Goal: Check status: Check status

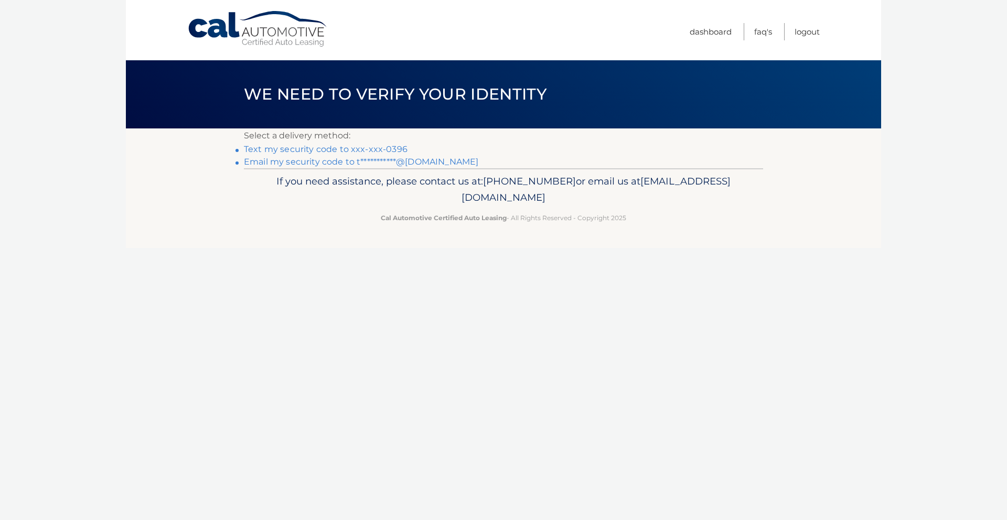
click at [295, 150] on link "Text my security code to xxx-xxx-0396" at bounding box center [326, 149] width 164 height 10
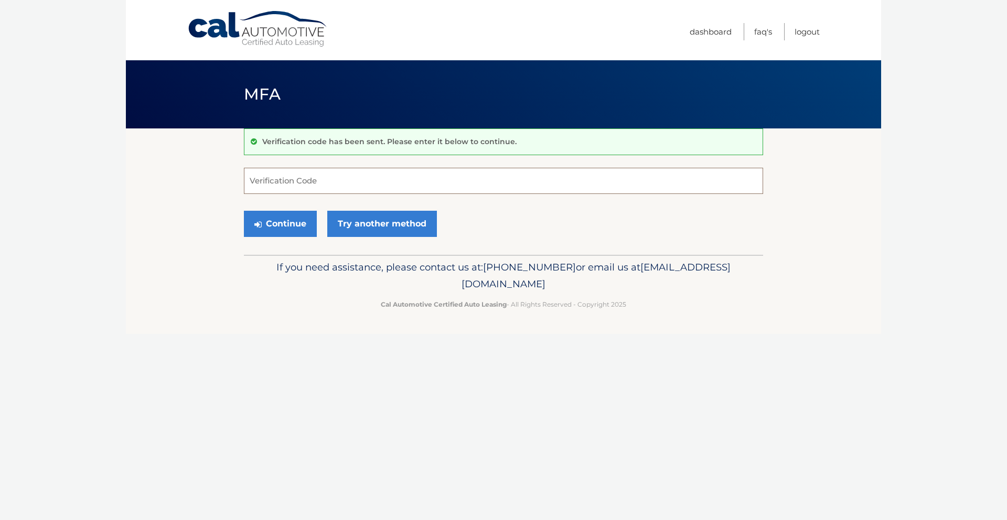
click at [424, 186] on input "Verification Code" at bounding box center [503, 181] width 519 height 26
type input "781491"
click at [273, 222] on button "Continue" at bounding box center [280, 224] width 73 height 26
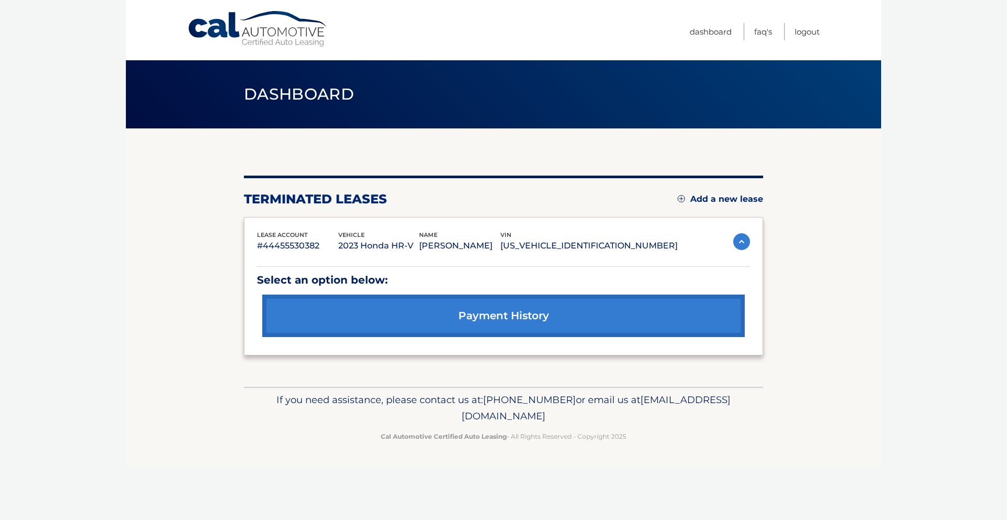
click at [743, 238] on img at bounding box center [741, 241] width 17 height 17
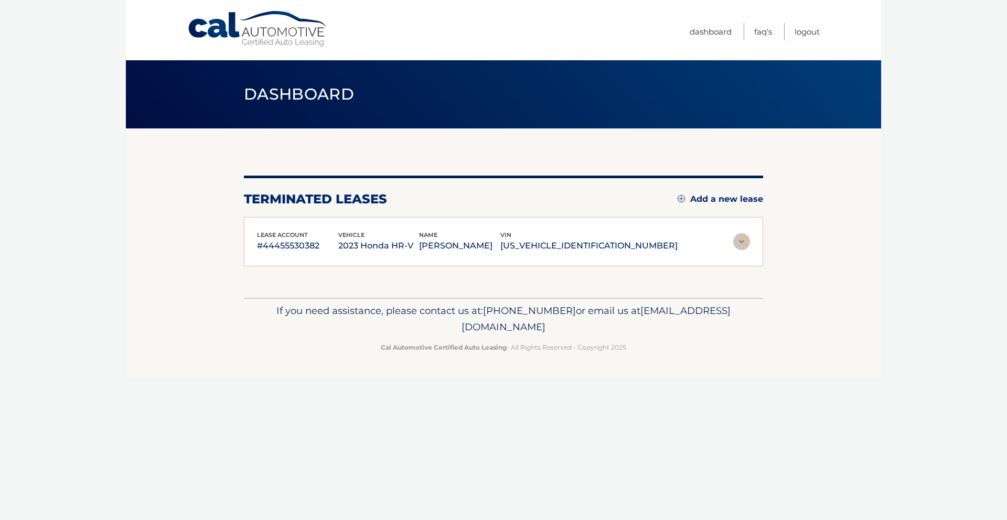
click at [743, 238] on img at bounding box center [741, 241] width 17 height 17
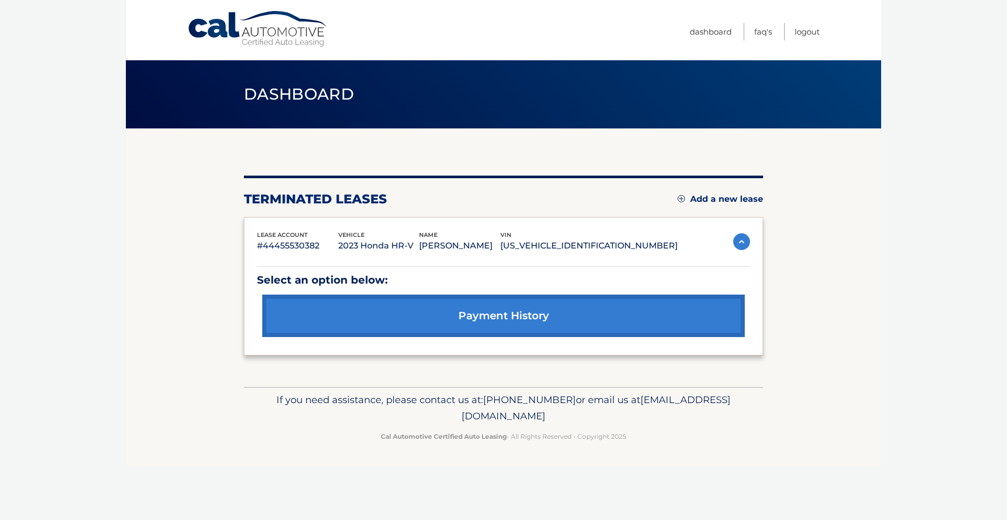
click at [520, 322] on link "payment history" at bounding box center [503, 316] width 483 height 42
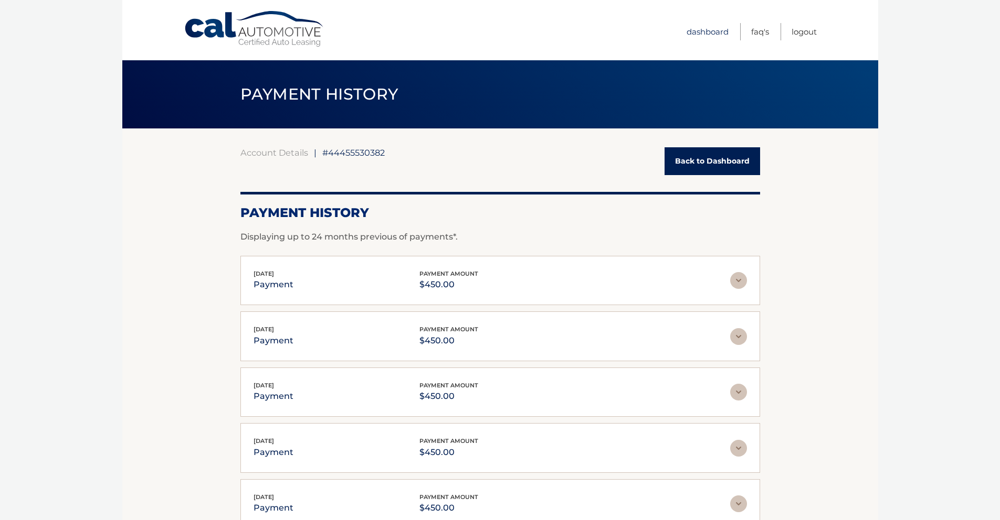
click at [724, 25] on link "Dashboard" at bounding box center [707, 31] width 42 height 17
